Goal: Navigation & Orientation: Find specific page/section

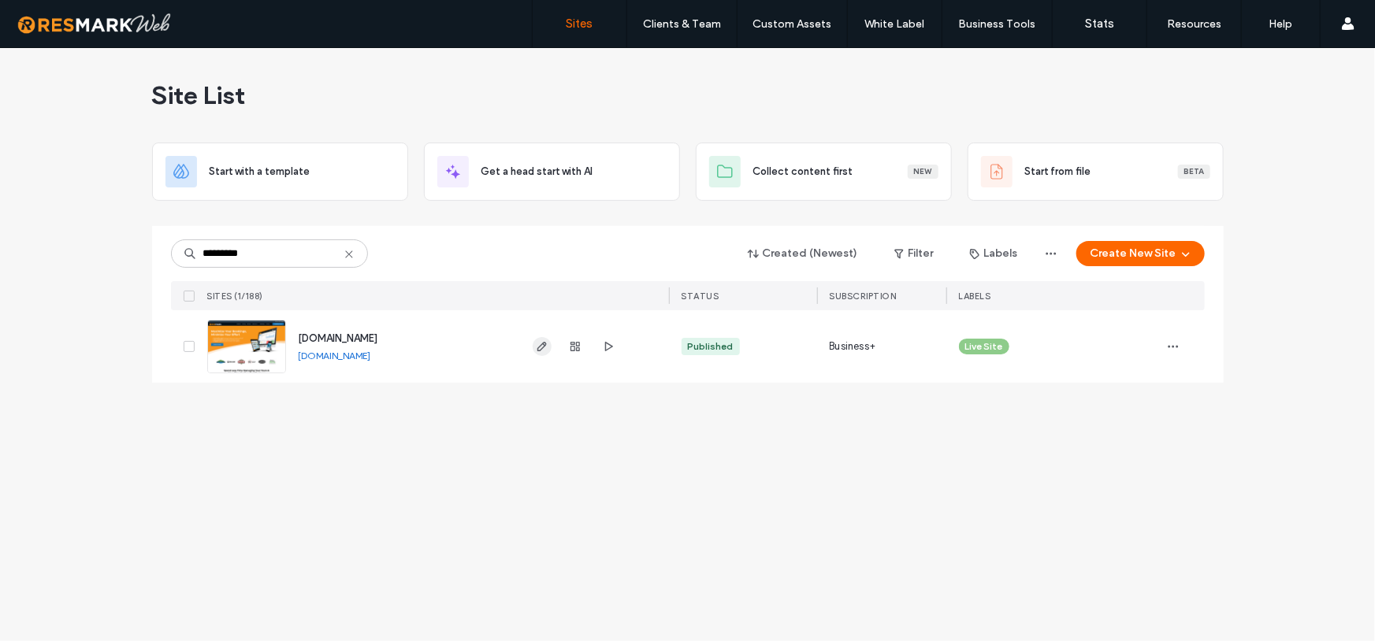
type input "*********"
click at [551, 347] on span "button" at bounding box center [542, 346] width 19 height 19
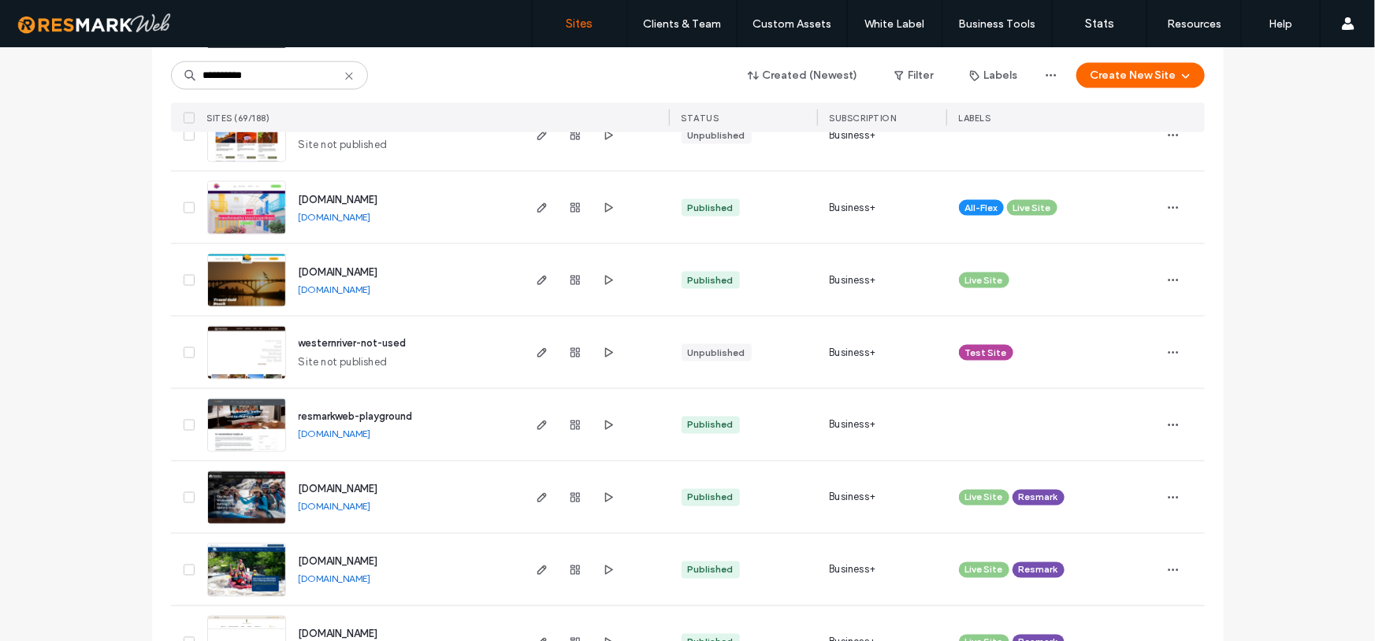
scroll to position [4689, 0]
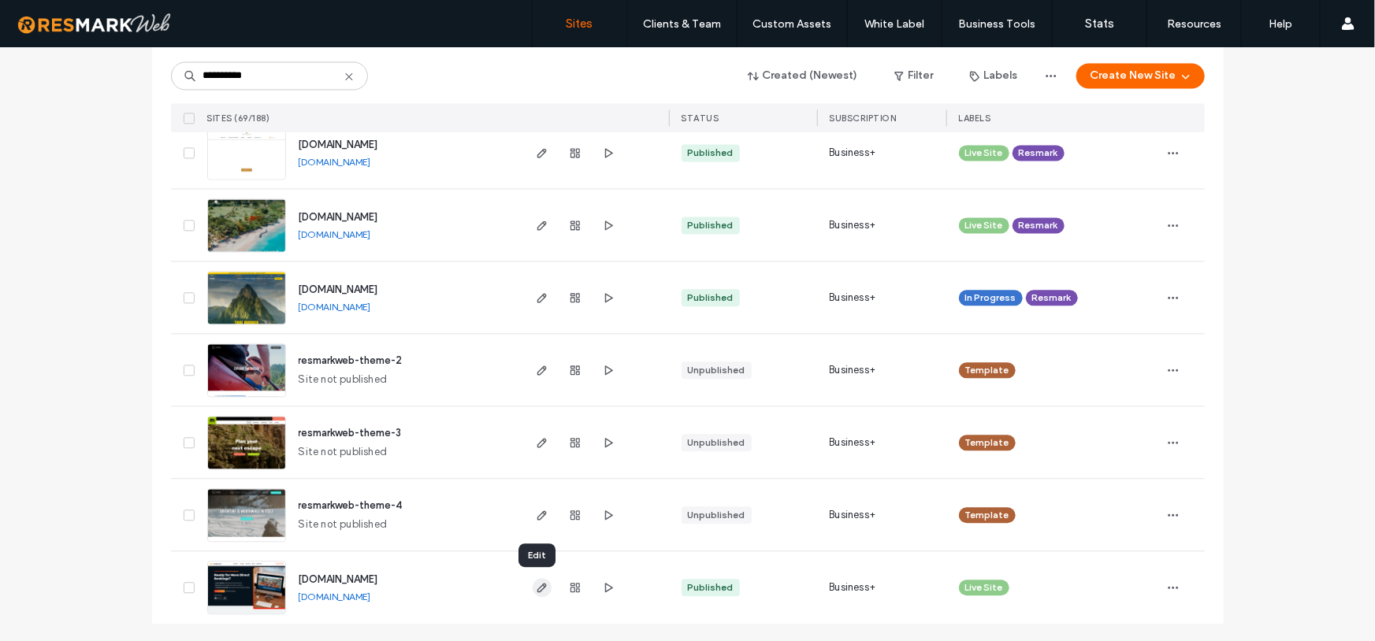
type input "**********"
click at [537, 585] on icon "button" at bounding box center [542, 588] width 13 height 13
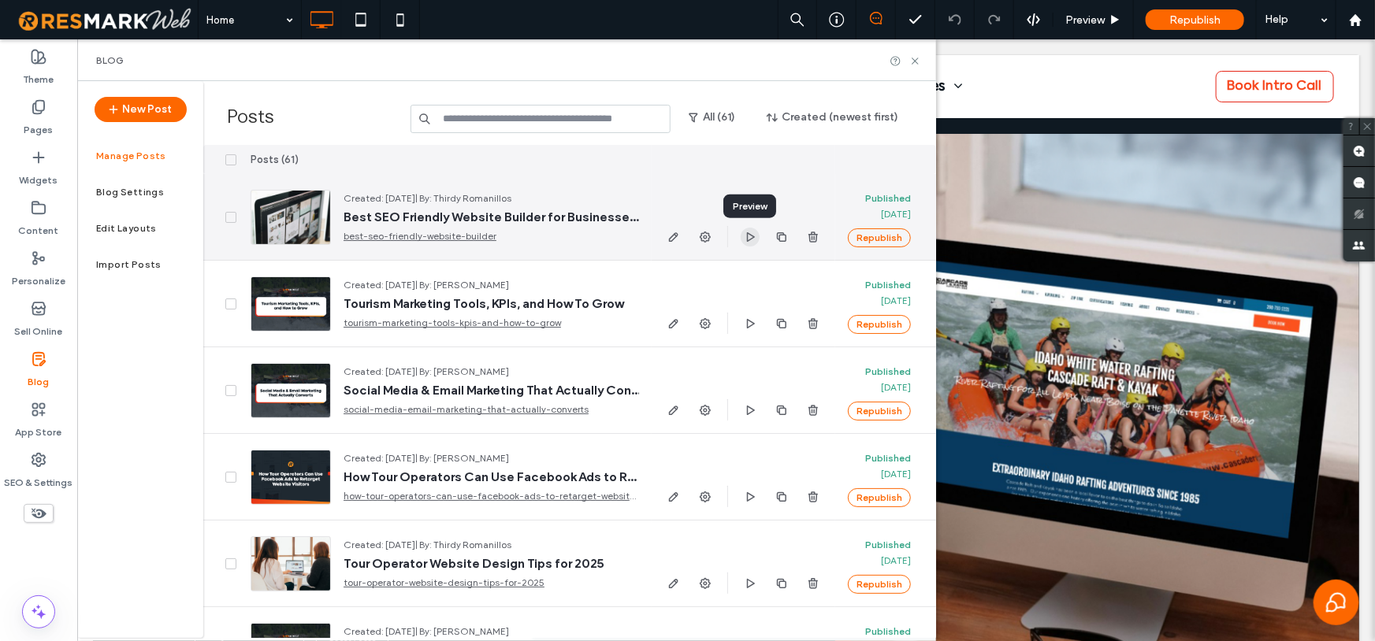
click at [745, 242] on icon "button" at bounding box center [750, 237] width 13 height 13
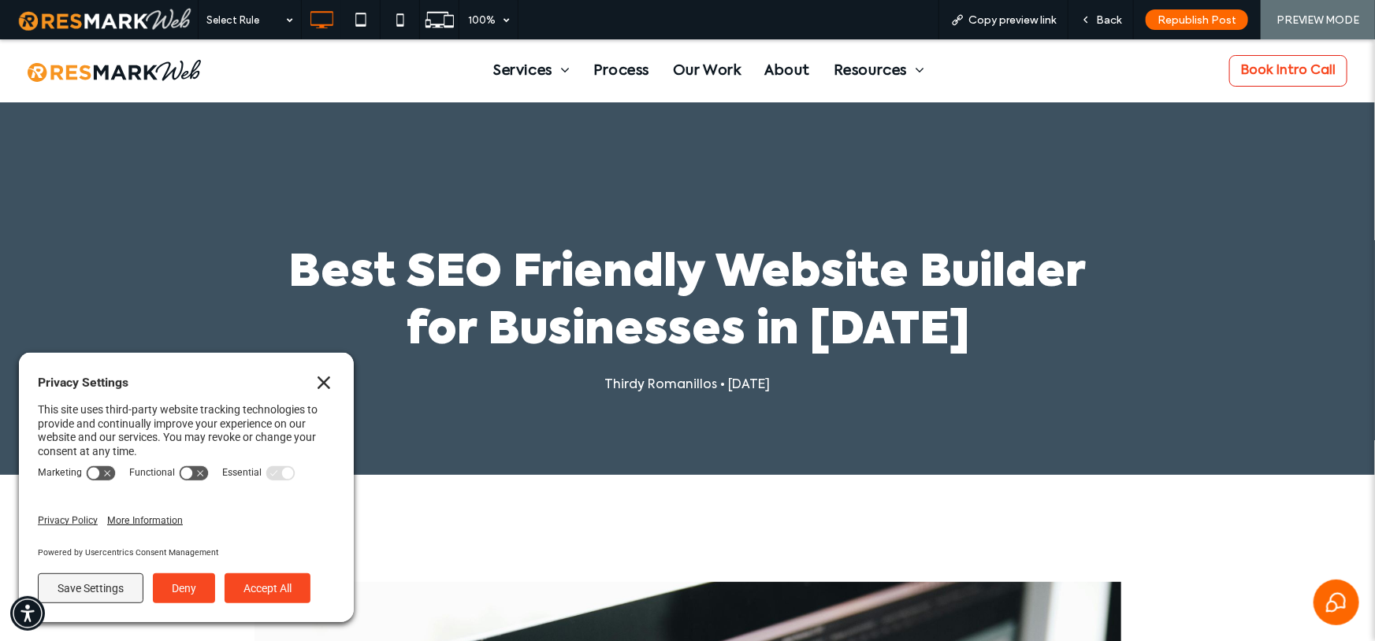
click at [322, 378] on icon "Close" at bounding box center [324, 382] width 13 height 13
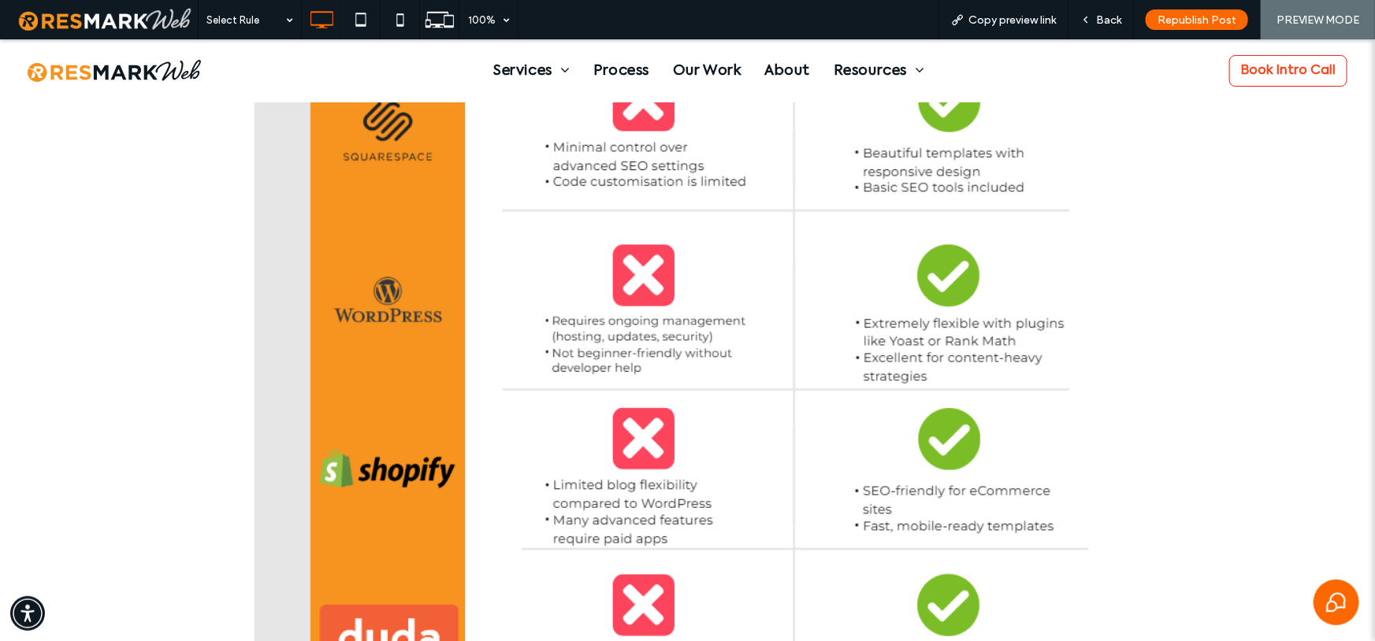
scroll to position [3270, 0]
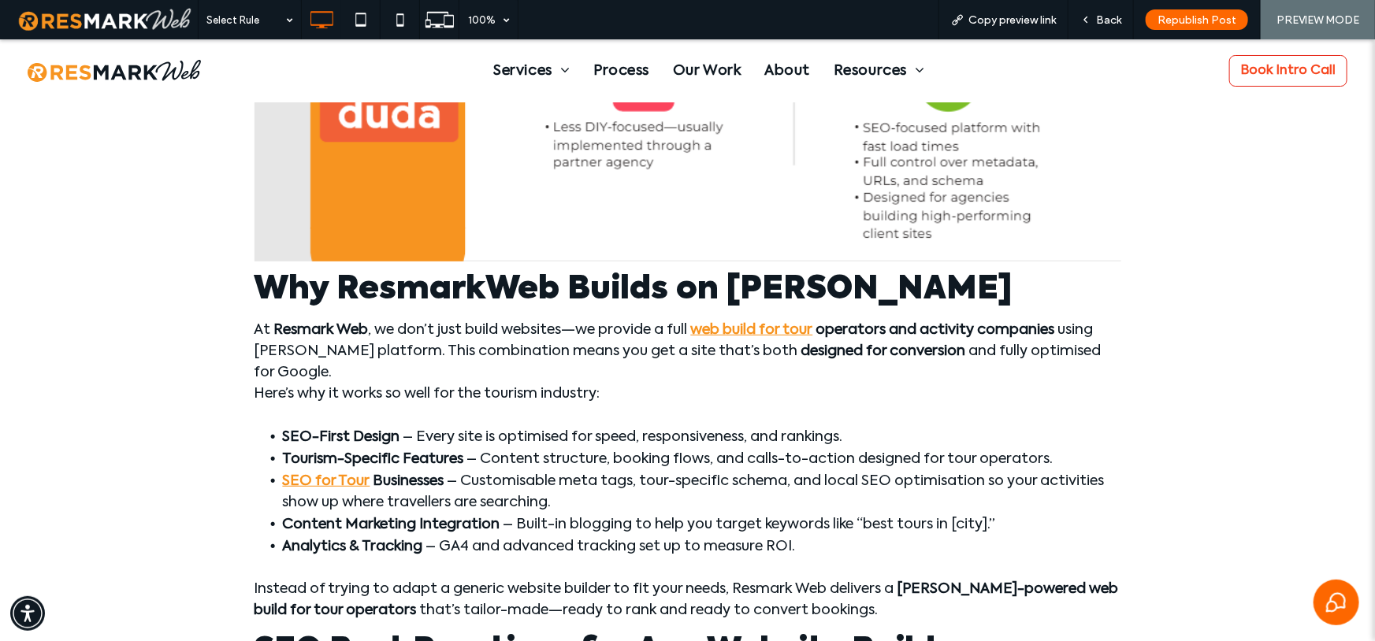
drag, startPoint x: 229, startPoint y: 277, endPoint x: 809, endPoint y: 270, distance: 580.8
click at [833, 287] on h2 "Why ResmarkWeb Builds on Duda" at bounding box center [688, 289] width 867 height 41
drag, startPoint x: 232, startPoint y: 326, endPoint x: 338, endPoint y: 334, distance: 106.7
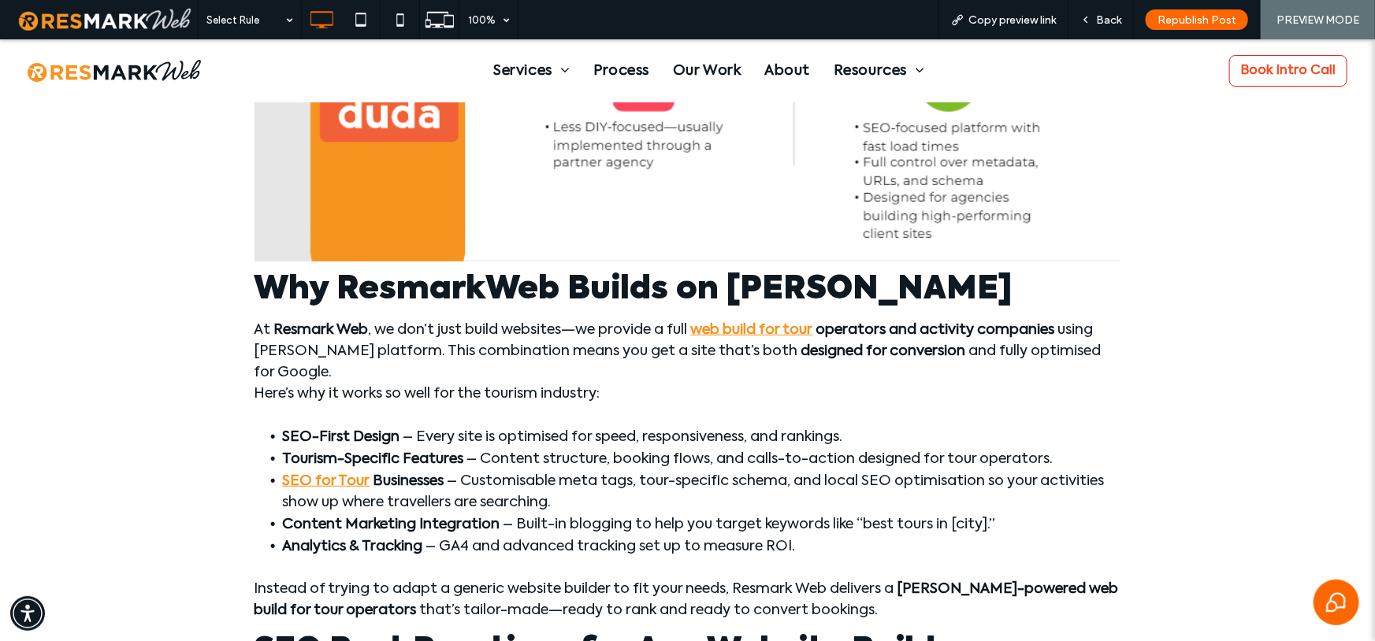
click at [379, 333] on span ", we don’t just build websites—we provide a full" at bounding box center [528, 329] width 319 height 14
drag, startPoint x: 377, startPoint y: 327, endPoint x: 572, endPoint y: 331, distance: 194.7
click at [572, 331] on span ", we don’t just build websites—we provide a full" at bounding box center [528, 329] width 319 height 14
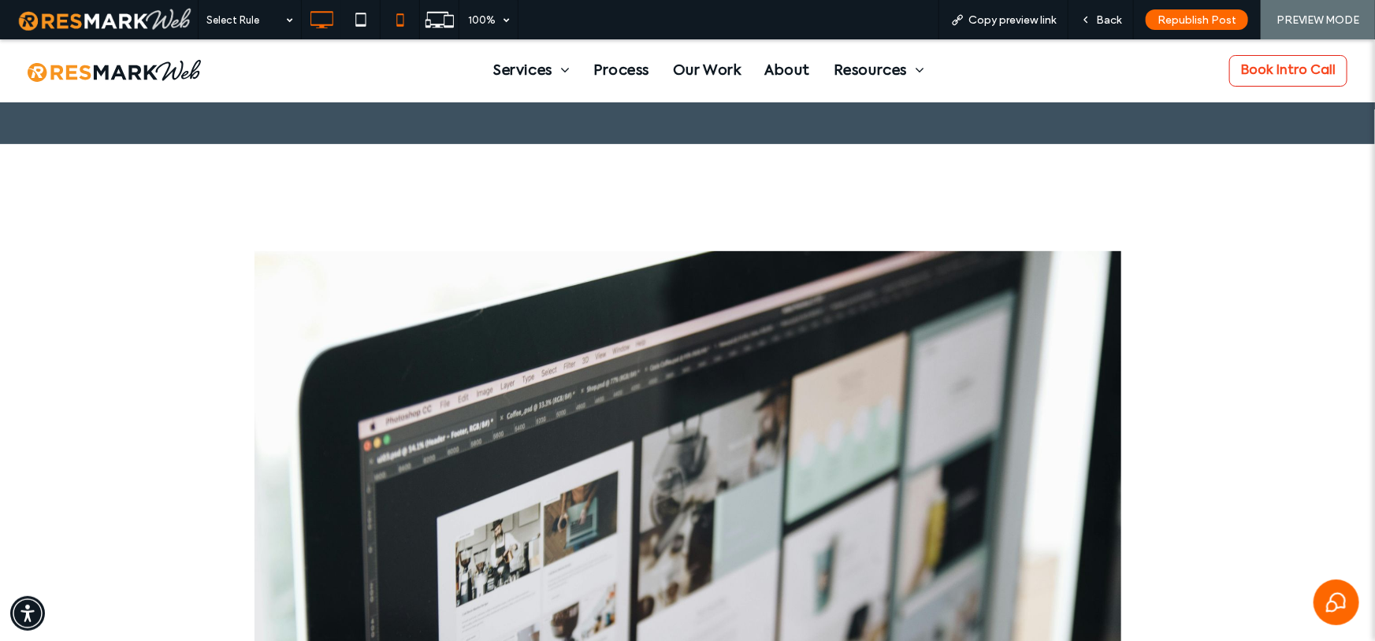
scroll to position [0, 0]
